Goal: Check status: Check status

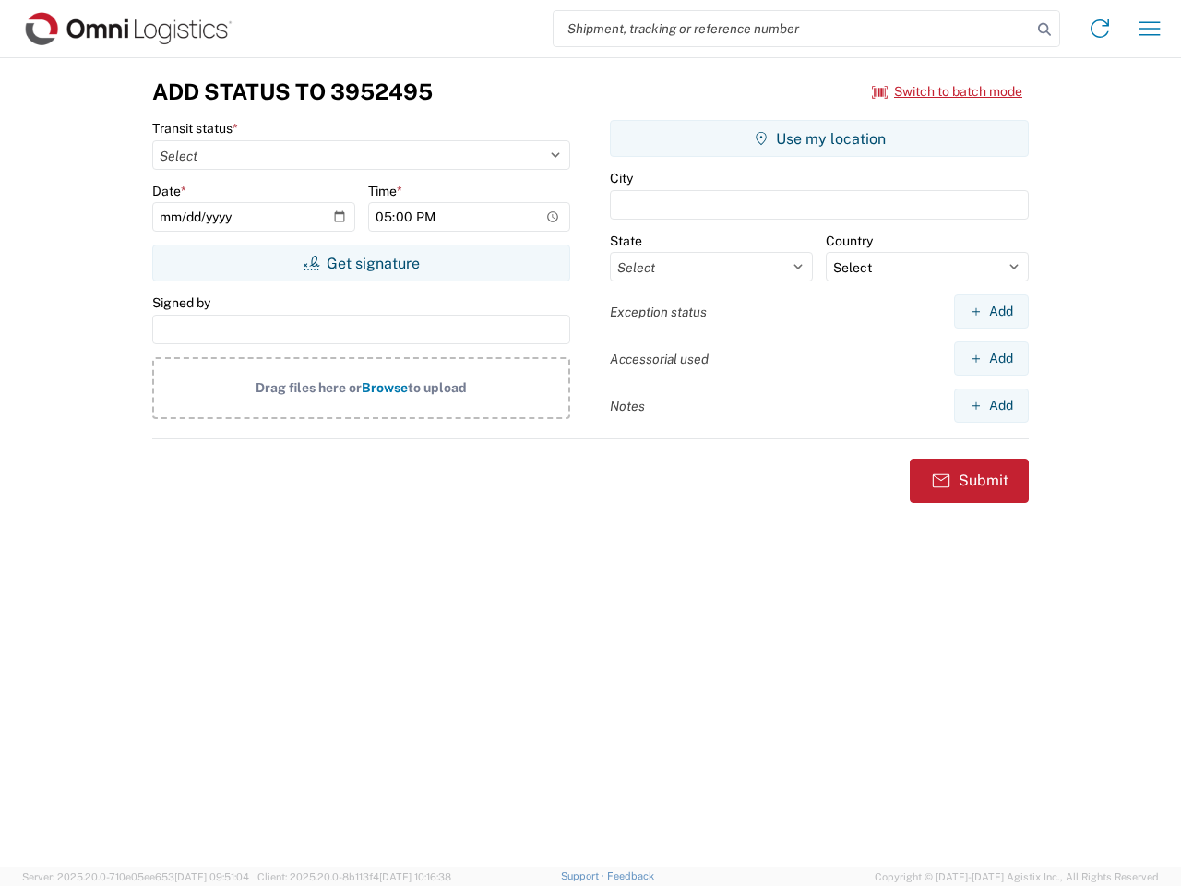
click at [793, 29] on input "search" at bounding box center [793, 28] width 478 height 35
click at [1045, 30] on icon at bounding box center [1045, 30] width 26 height 26
click at [1100, 29] on icon at bounding box center [1100, 29] width 30 height 30
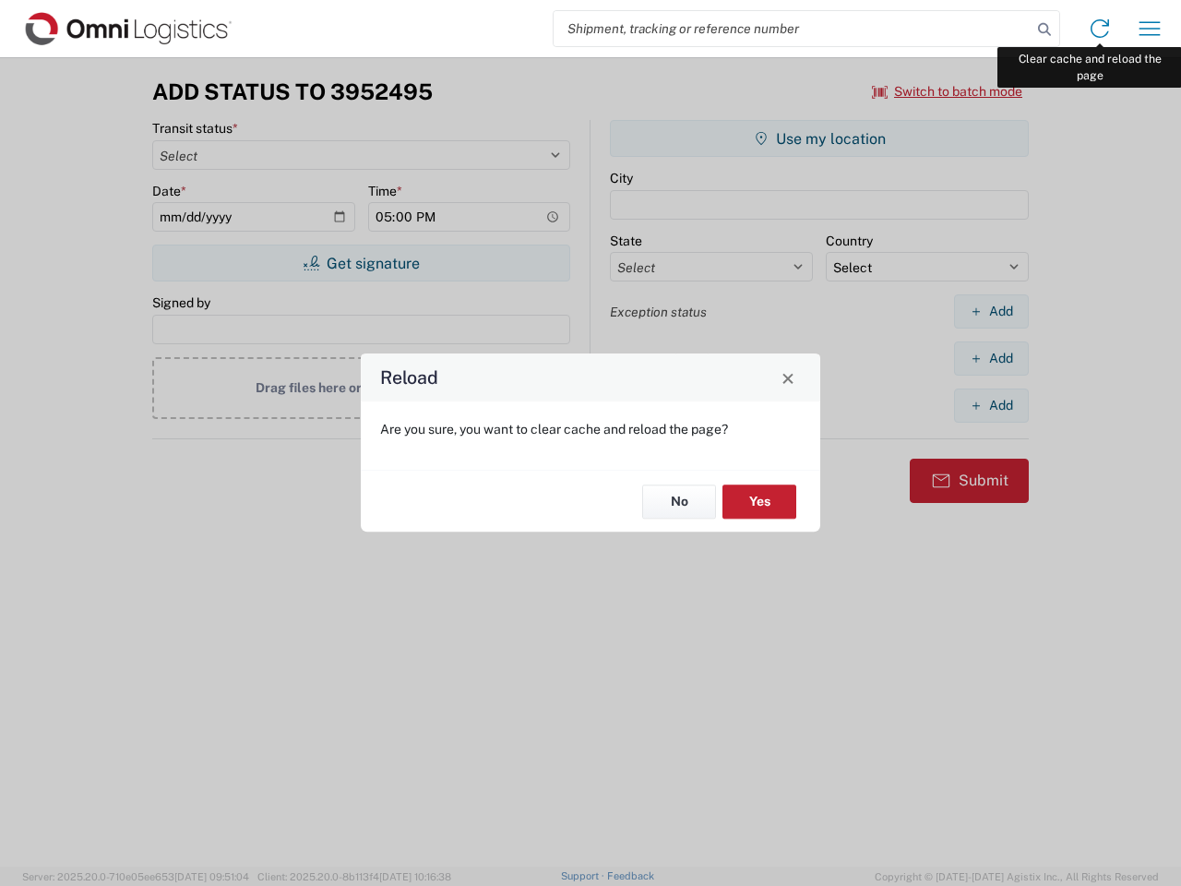
click at [1150, 29] on div "Reload Are you sure, you want to clear cache and reload the page? No Yes" at bounding box center [590, 443] width 1181 height 886
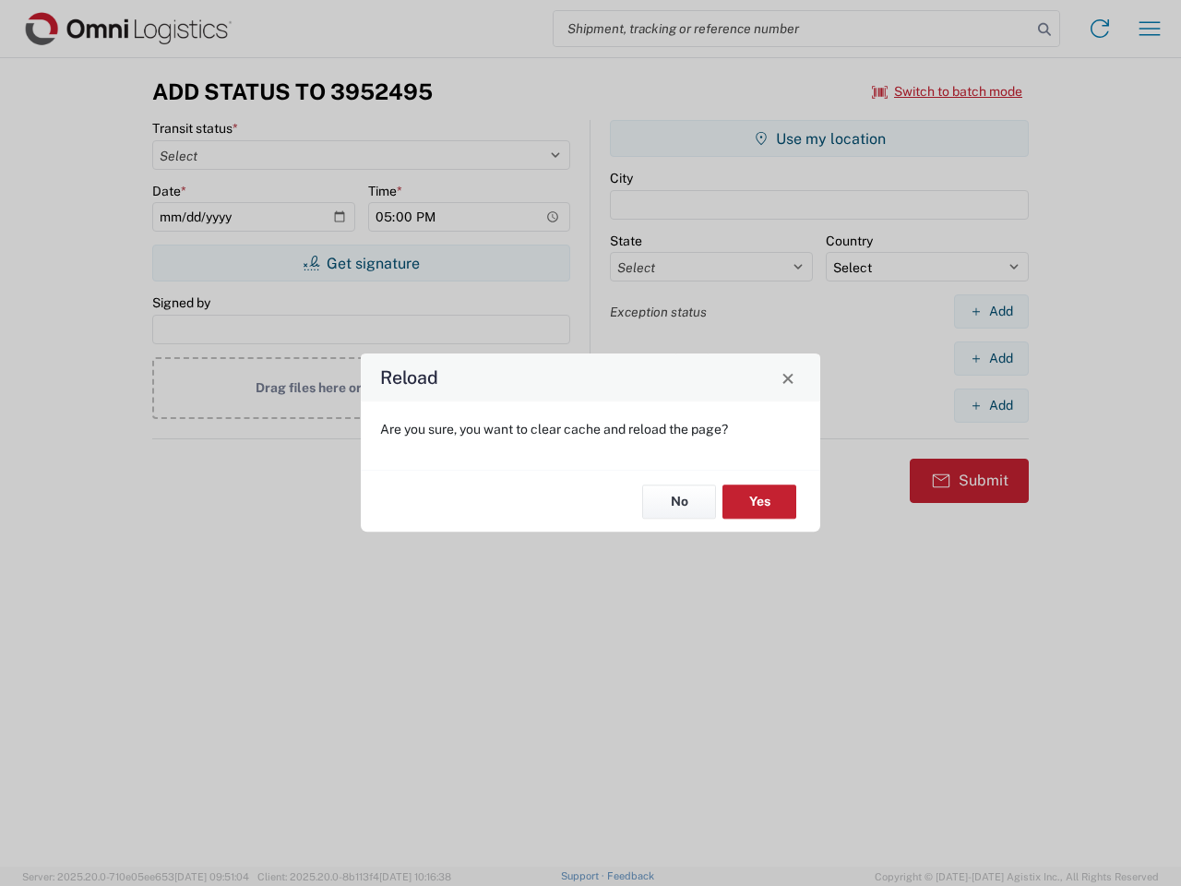
click at [948, 91] on div "Reload Are you sure, you want to clear cache and reload the page? No Yes" at bounding box center [590, 443] width 1181 height 886
click at [361, 263] on div "Reload Are you sure, you want to clear cache and reload the page? No Yes" at bounding box center [590, 443] width 1181 height 886
click at [819, 138] on div "Reload Are you sure, you want to clear cache and reload the page? No Yes" at bounding box center [590, 443] width 1181 height 886
click at [991, 311] on div "Reload Are you sure, you want to clear cache and reload the page? No Yes" at bounding box center [590, 443] width 1181 height 886
click at [991, 358] on div "Reload Are you sure, you want to clear cache and reload the page? No Yes" at bounding box center [590, 443] width 1181 height 886
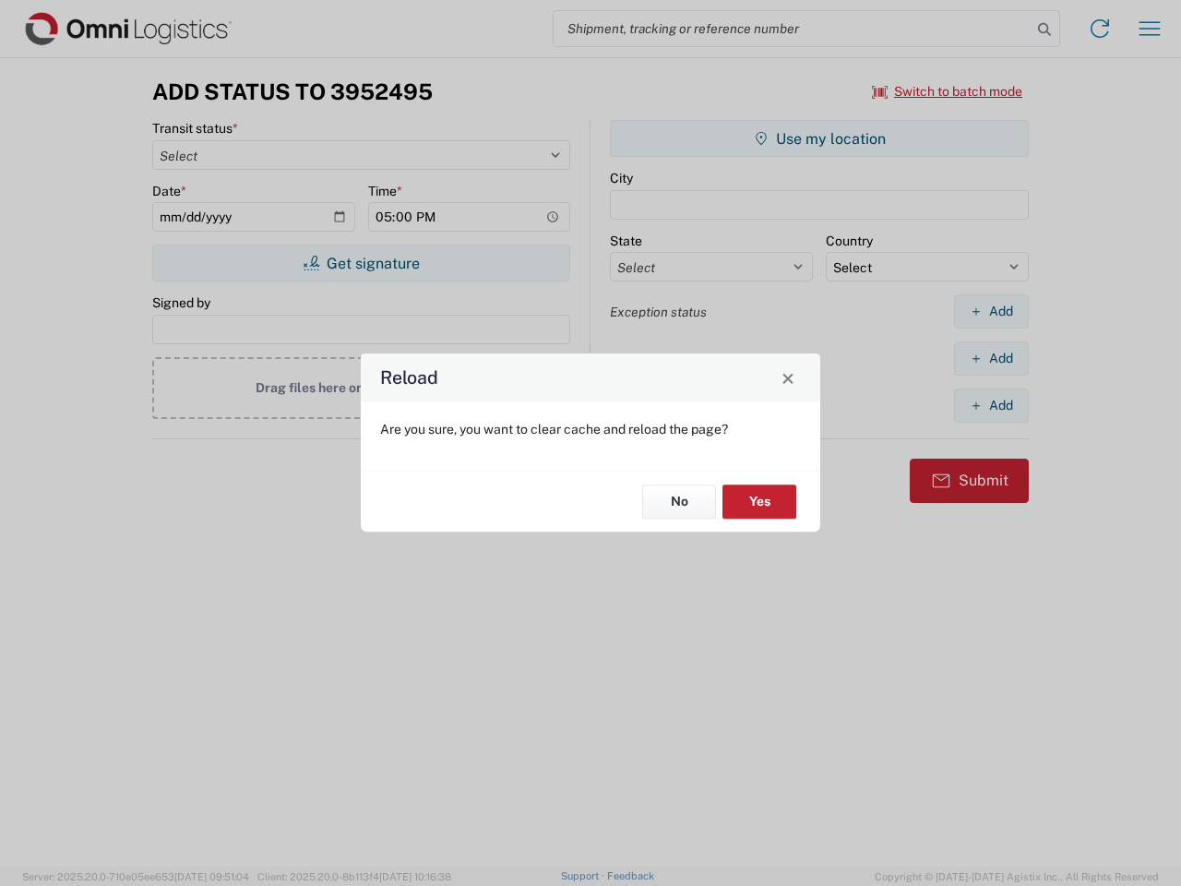
click at [991, 405] on div "Reload Are you sure, you want to clear cache and reload the page? No Yes" at bounding box center [590, 443] width 1181 height 886
